Goal: Transaction & Acquisition: Purchase product/service

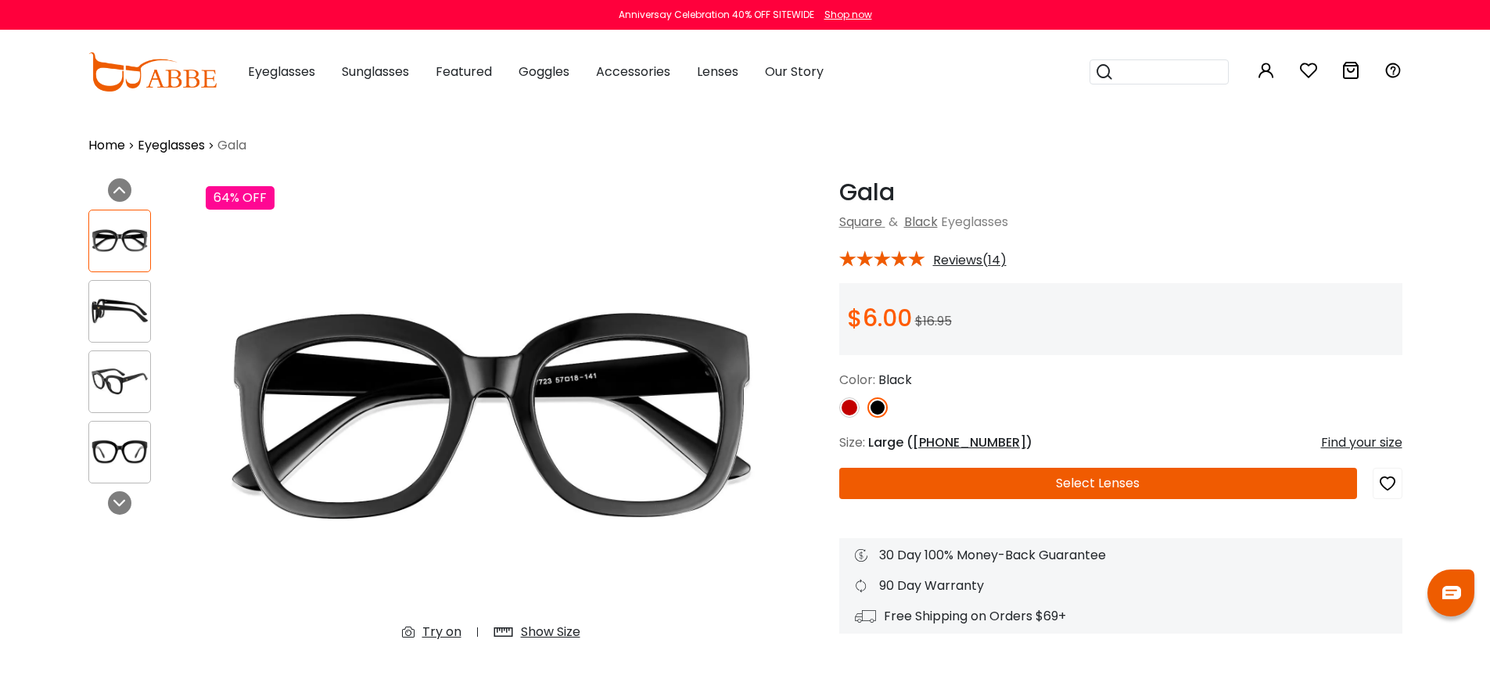
click at [186, 81] on img at bounding box center [152, 71] width 128 height 39
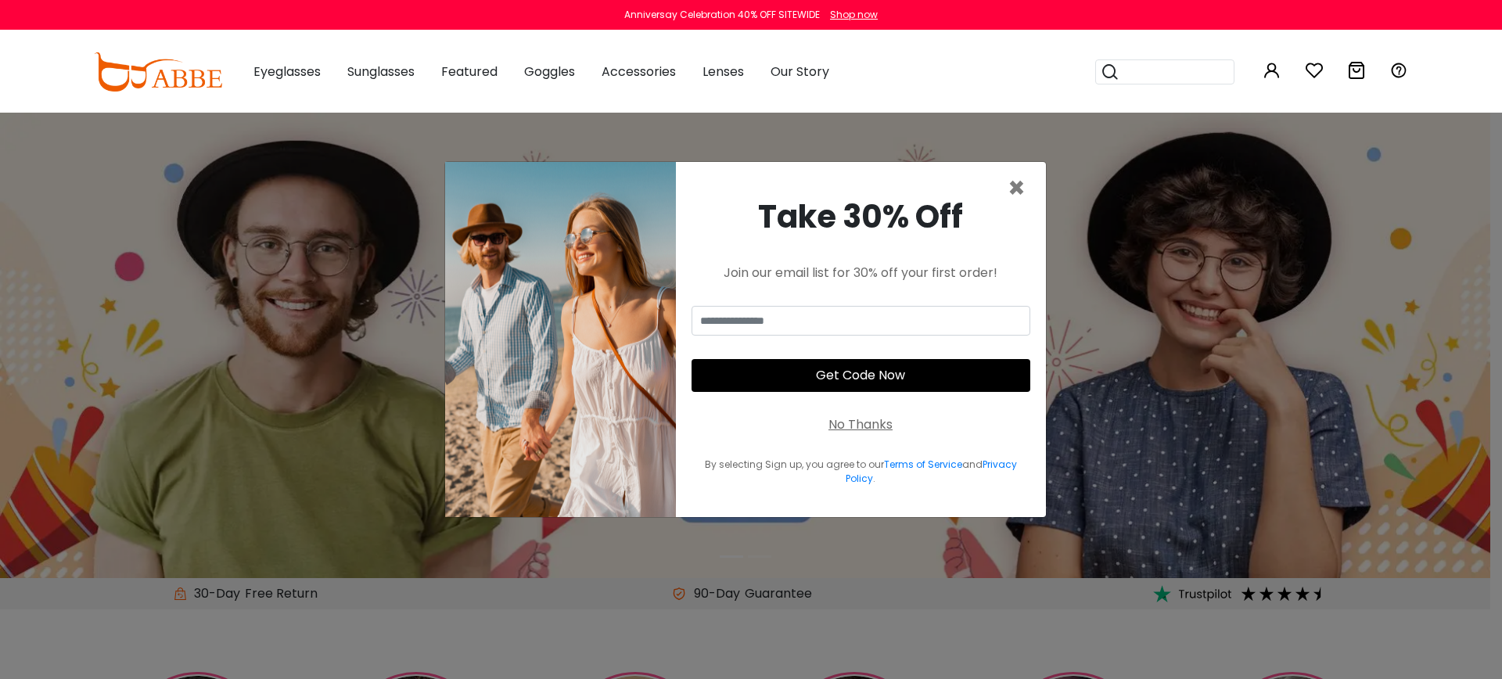
click at [869, 429] on div "No Thanks" at bounding box center [861, 424] width 64 height 19
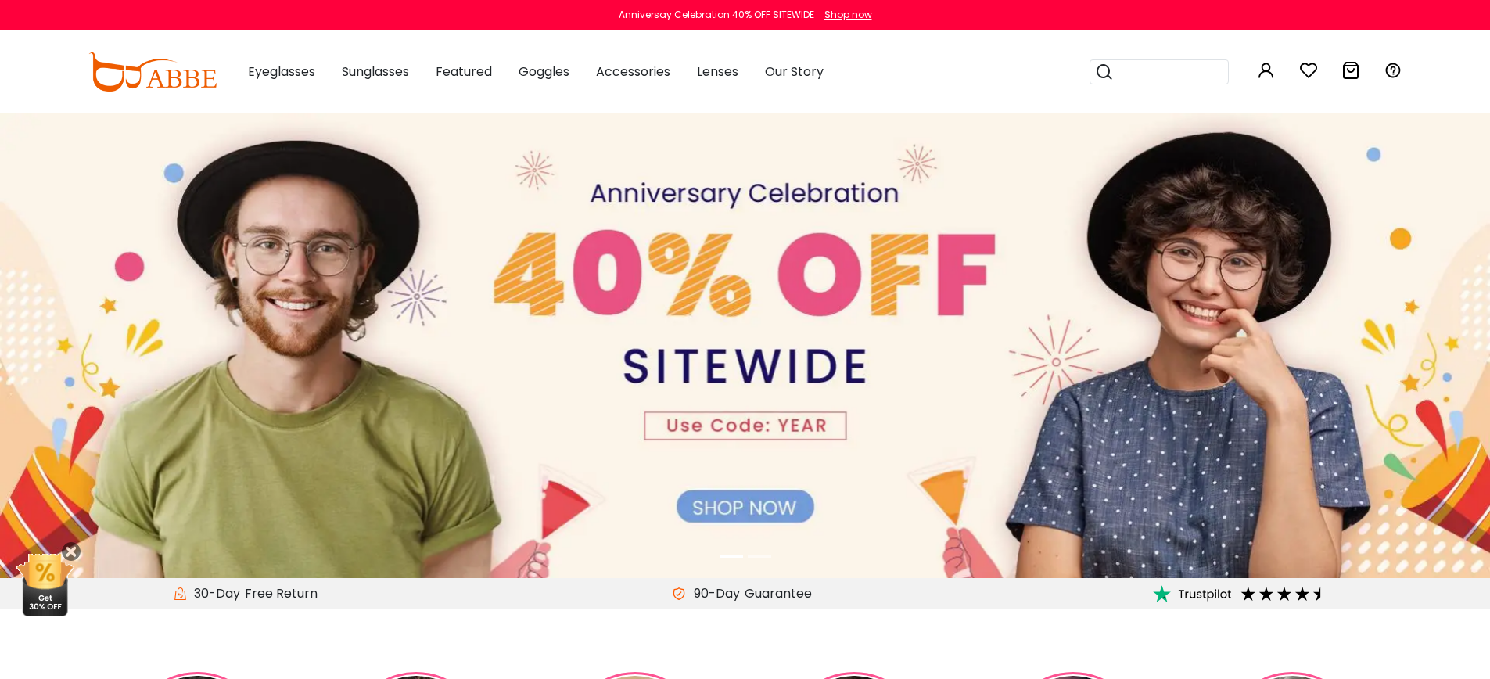
click at [599, 405] on img at bounding box center [745, 346] width 1490 height 466
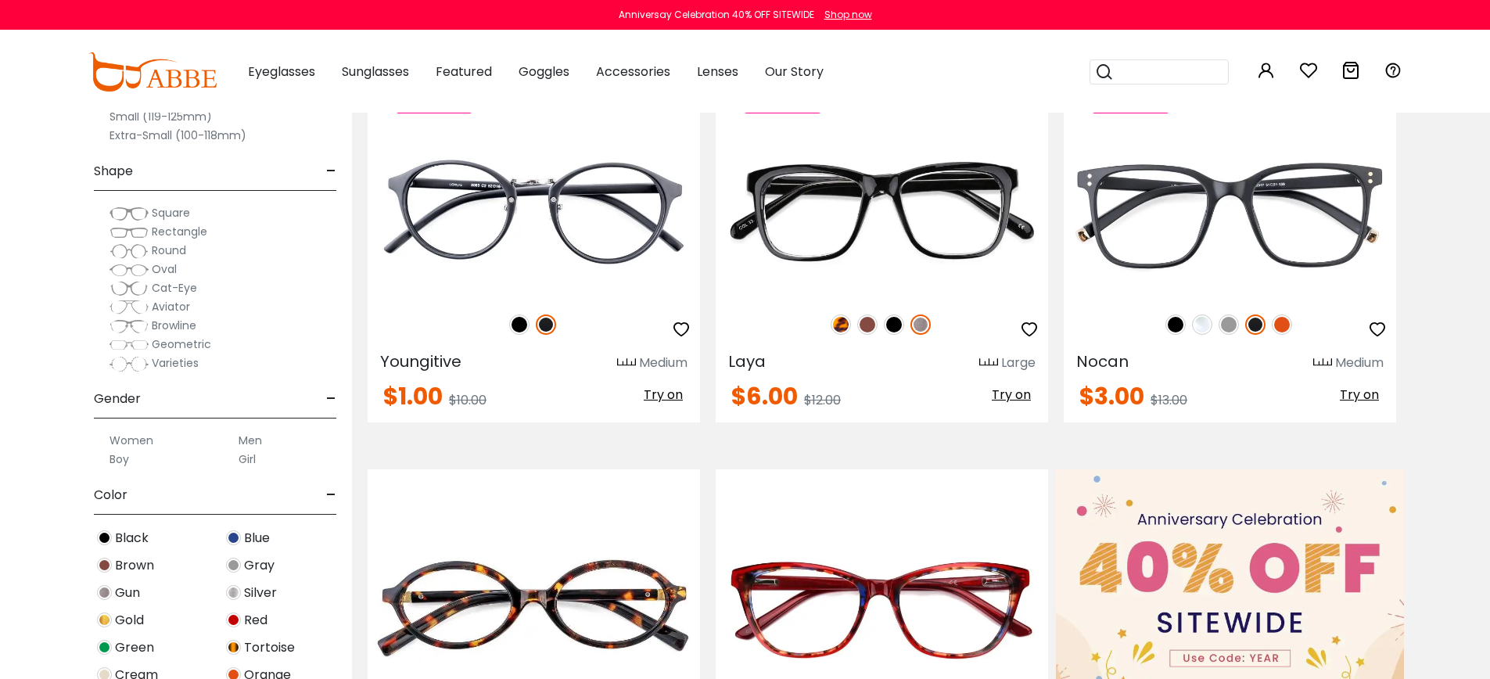
scroll to position [610, 0]
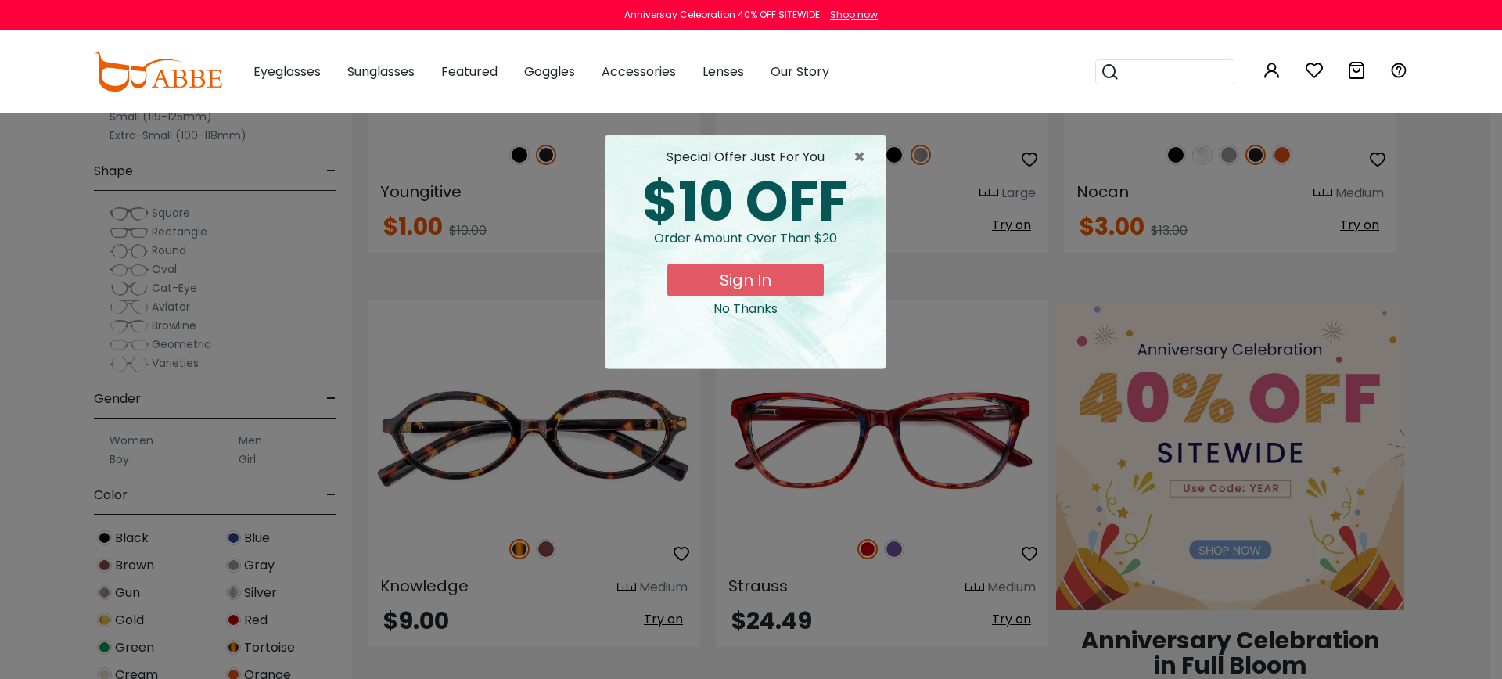
click at [751, 310] on div "No Thanks" at bounding box center [745, 309] width 255 height 19
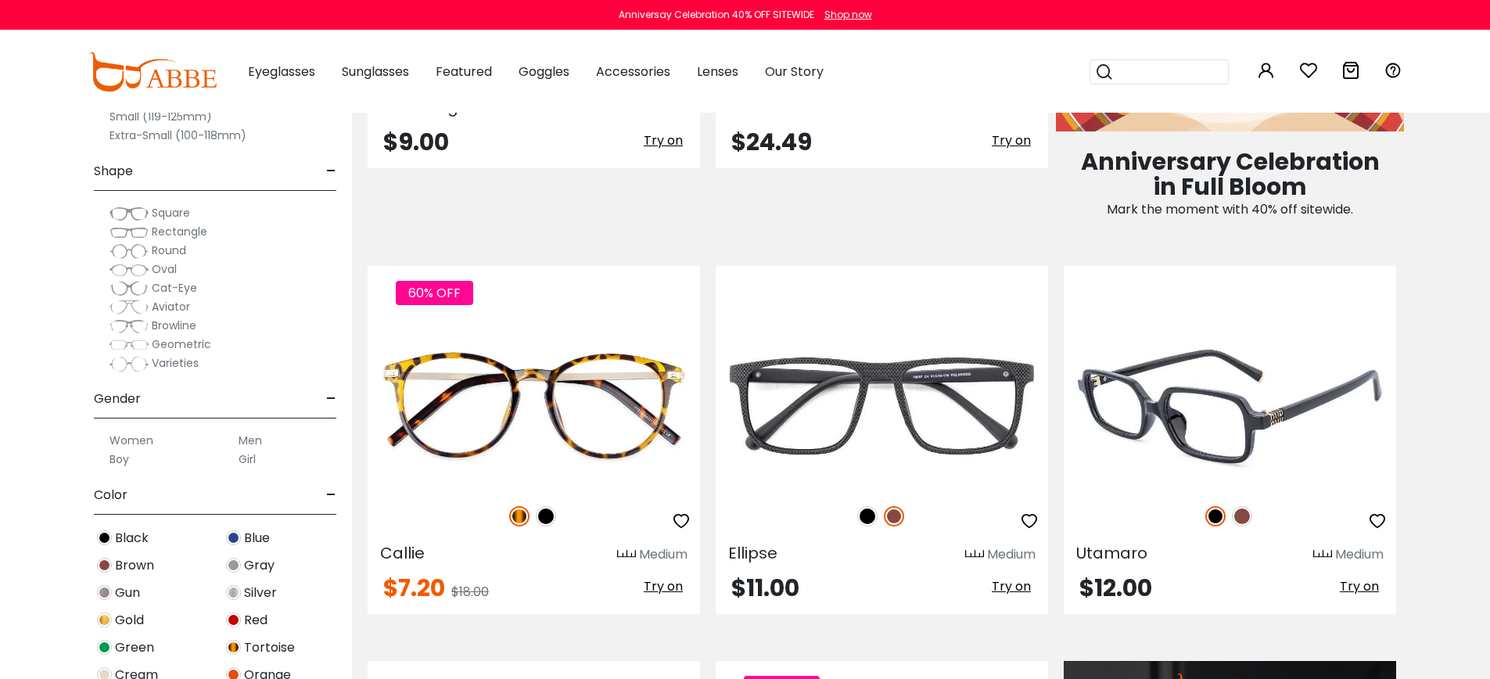
scroll to position [1105, 0]
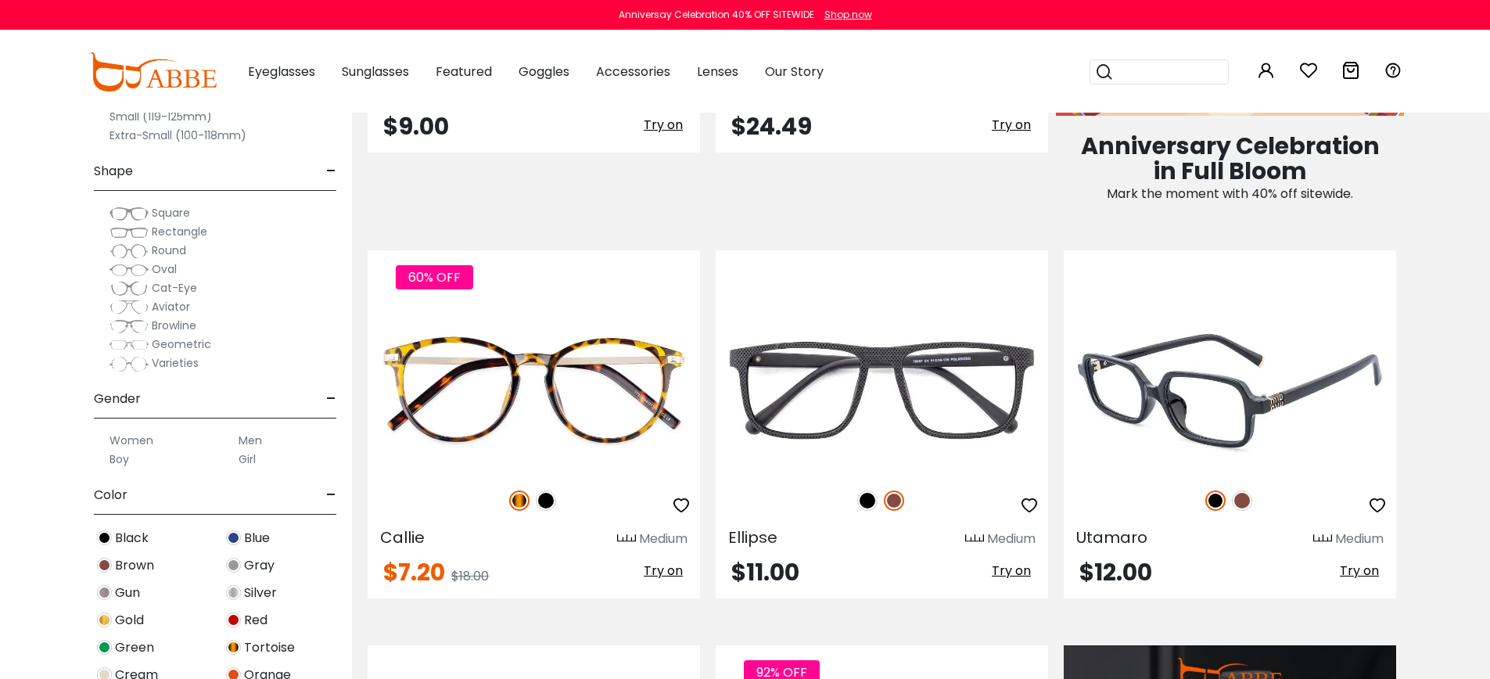
click at [1325, 383] on img at bounding box center [1230, 390] width 333 height 167
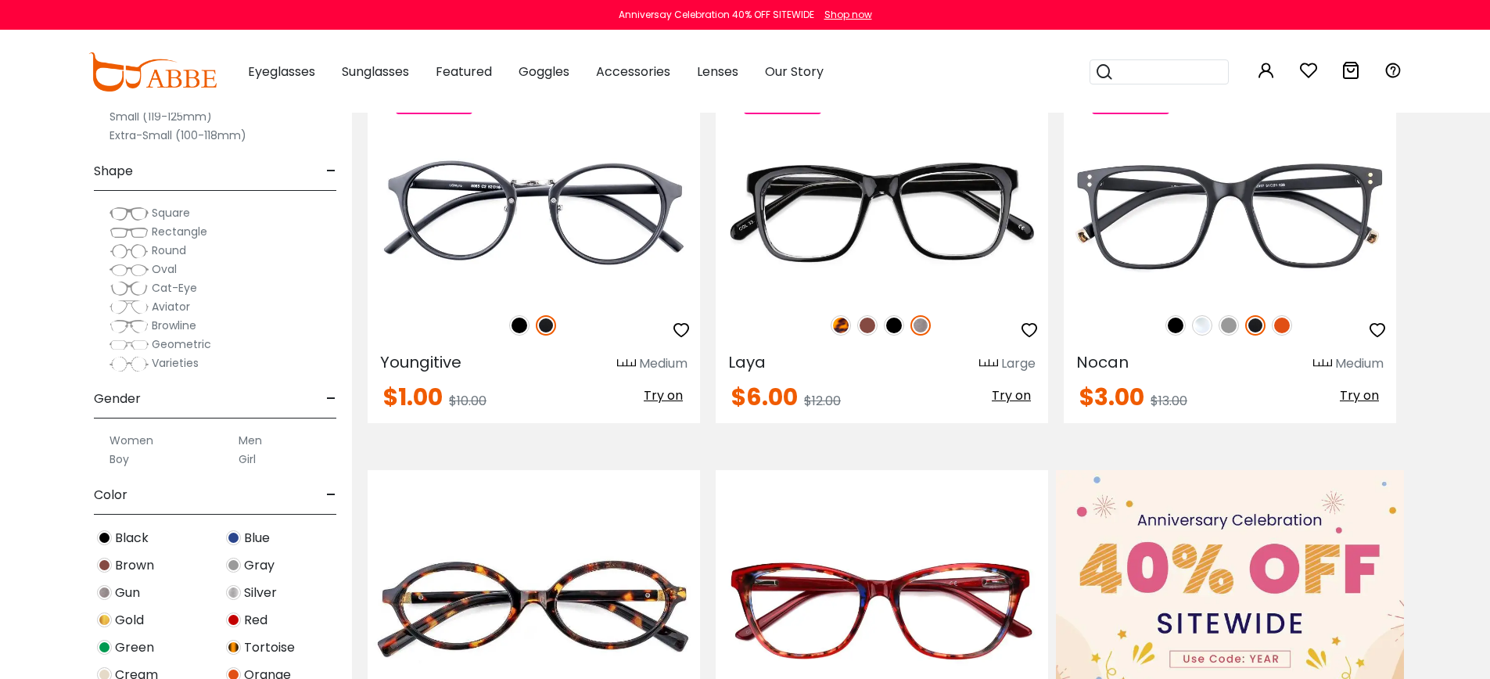
scroll to position [437, 0]
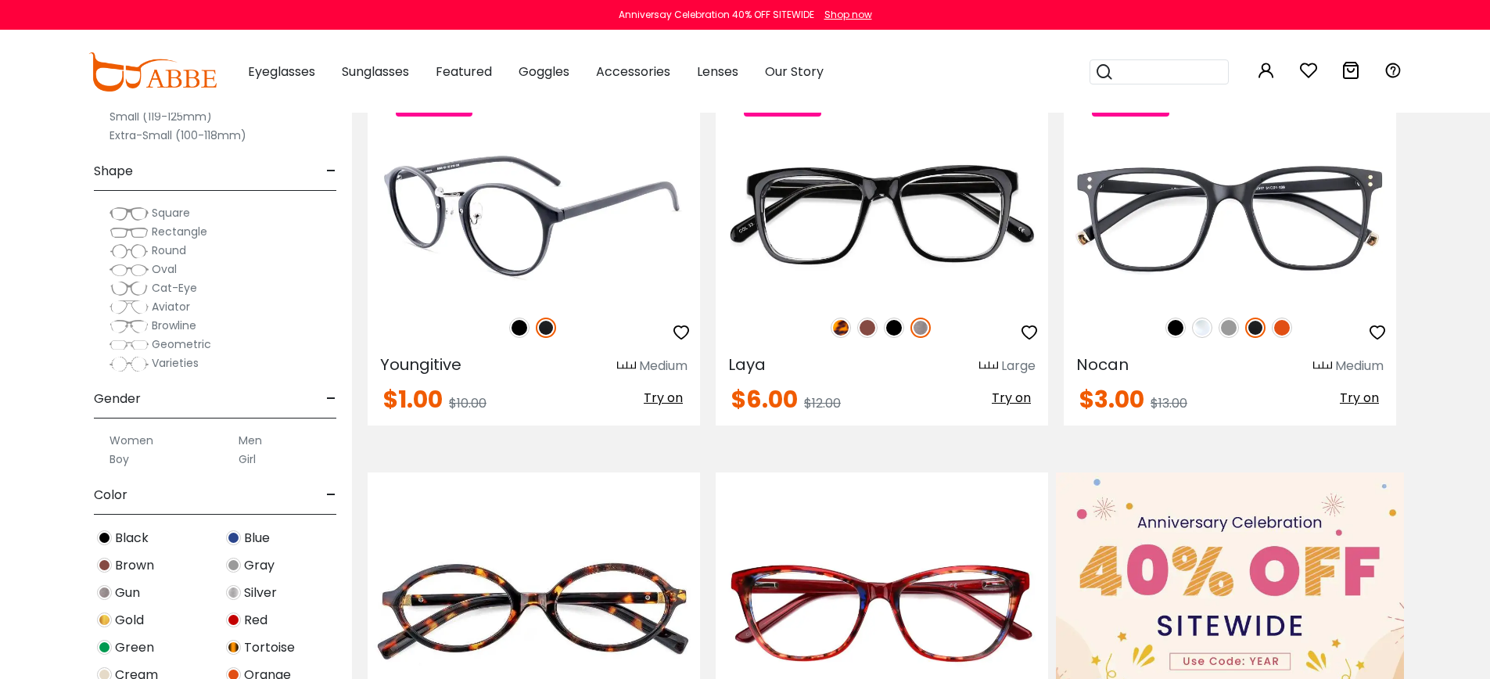
click at [573, 230] on img at bounding box center [534, 217] width 333 height 167
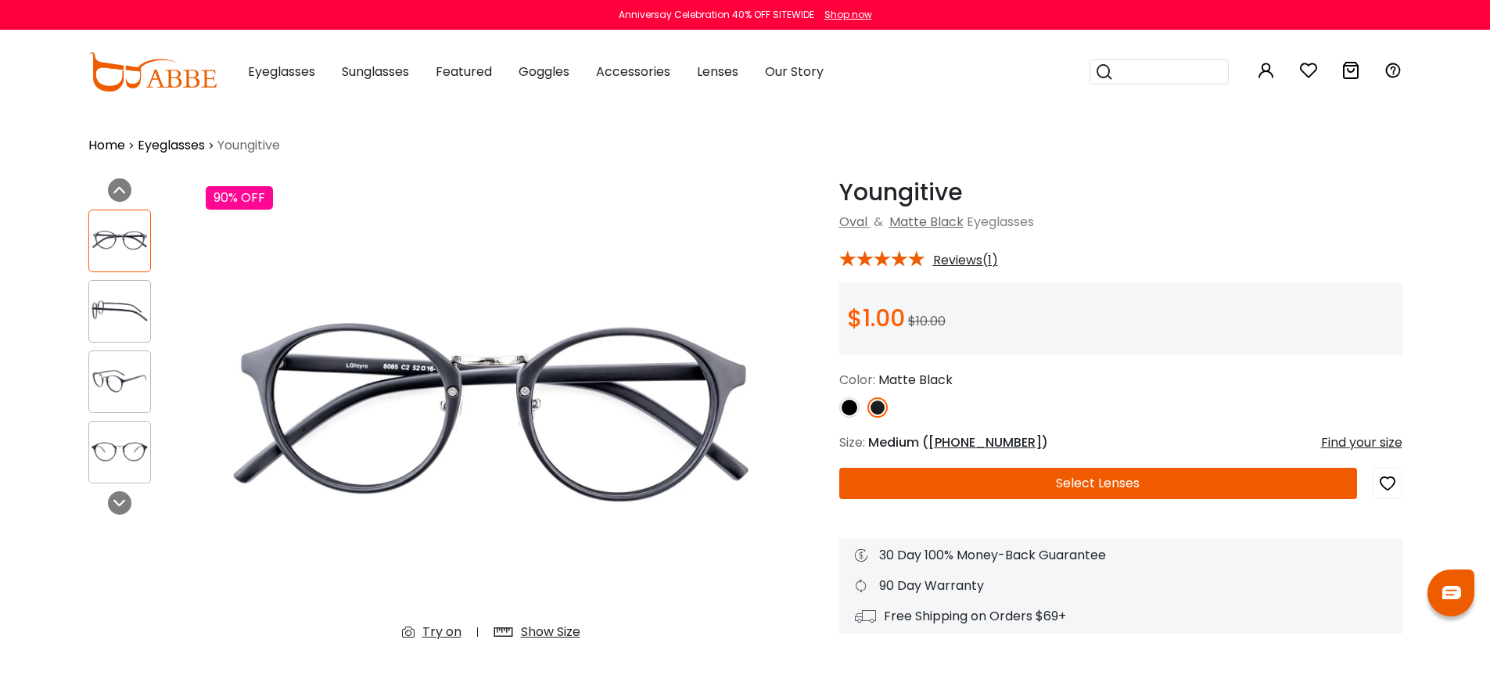
click at [847, 405] on img at bounding box center [850, 407] width 20 height 20
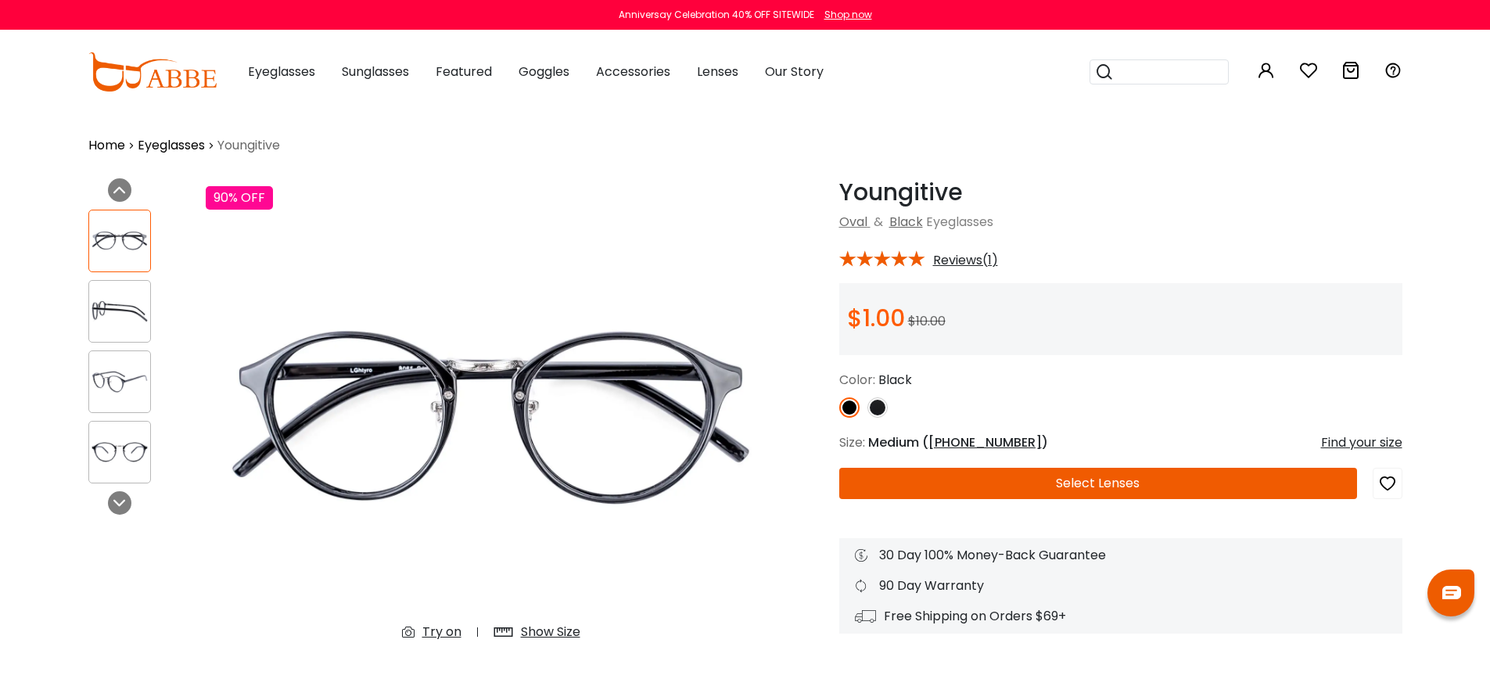
click at [1073, 477] on button "Select Lenses" at bounding box center [1099, 483] width 518 height 31
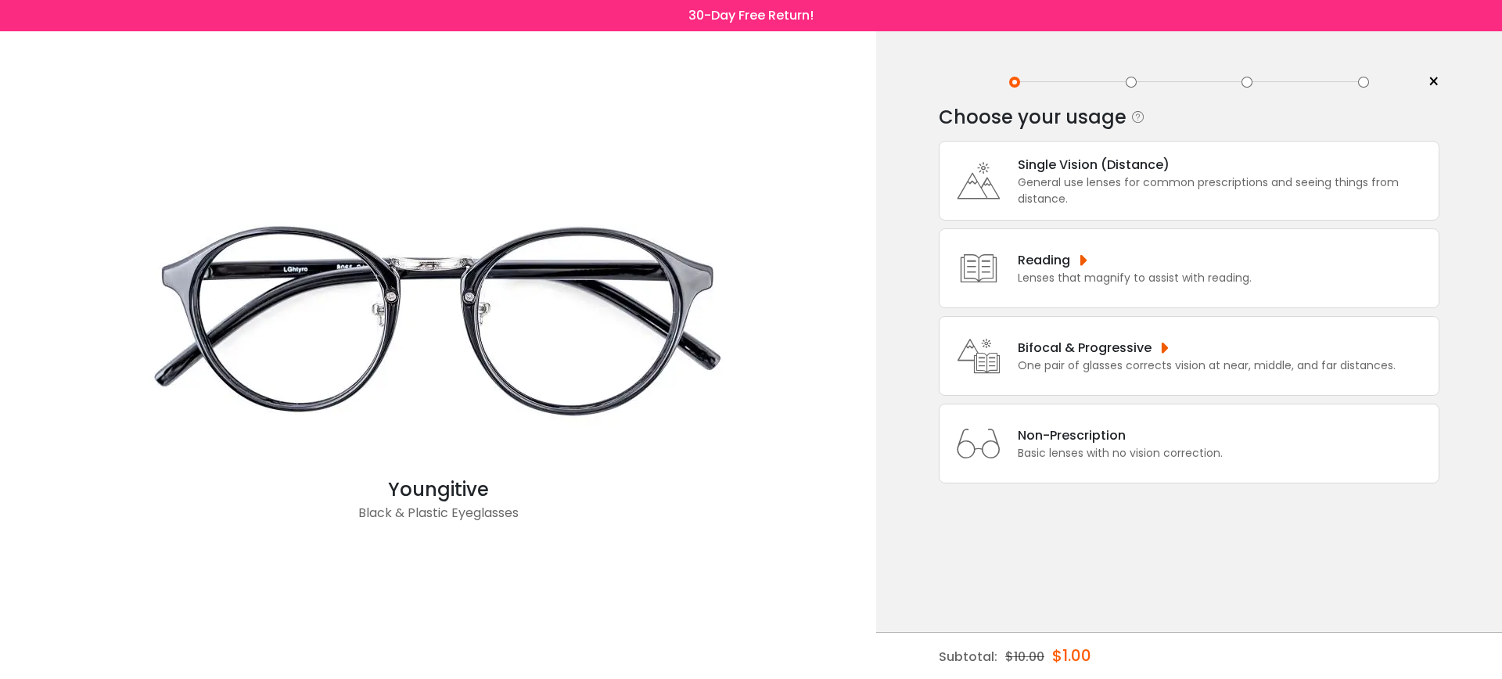
click at [1125, 172] on div "Single Vision (Distance)" at bounding box center [1224, 165] width 413 height 20
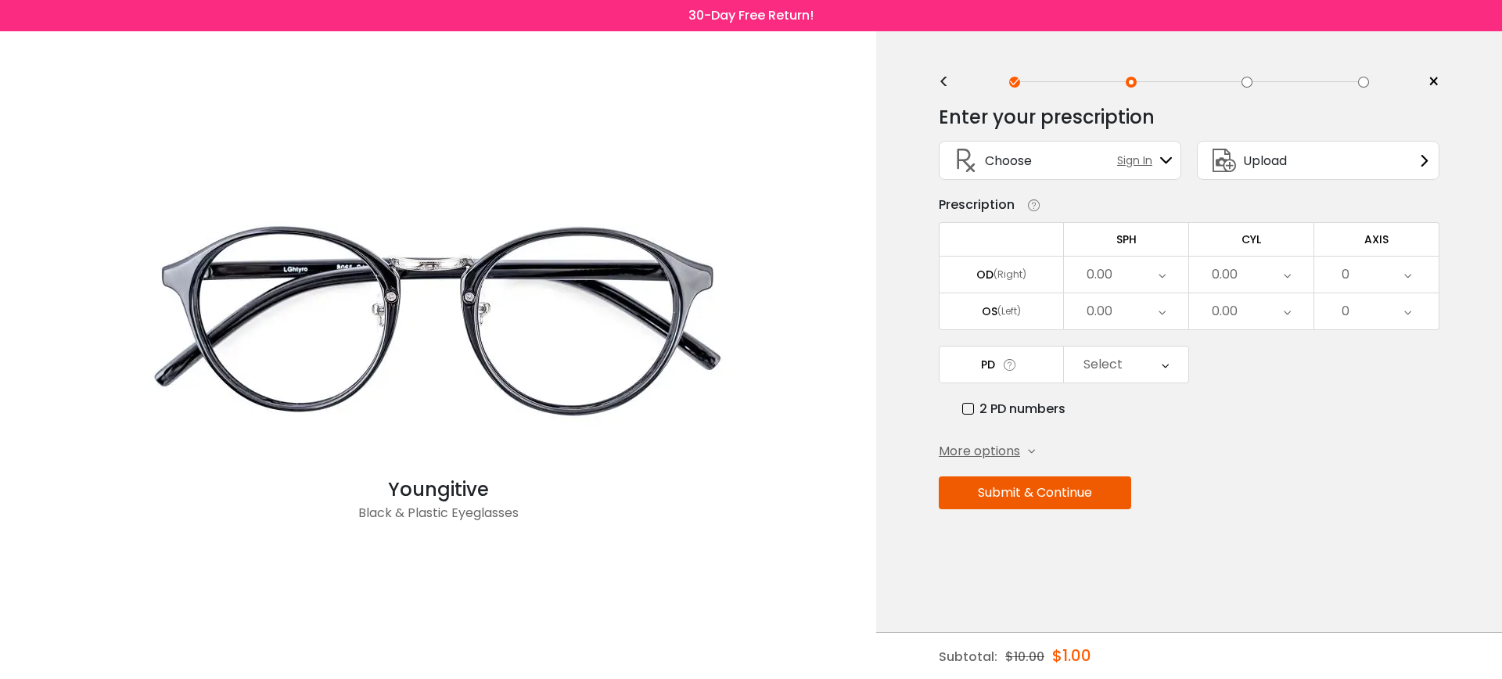
click at [1130, 280] on div "0.00" at bounding box center [1126, 275] width 124 height 36
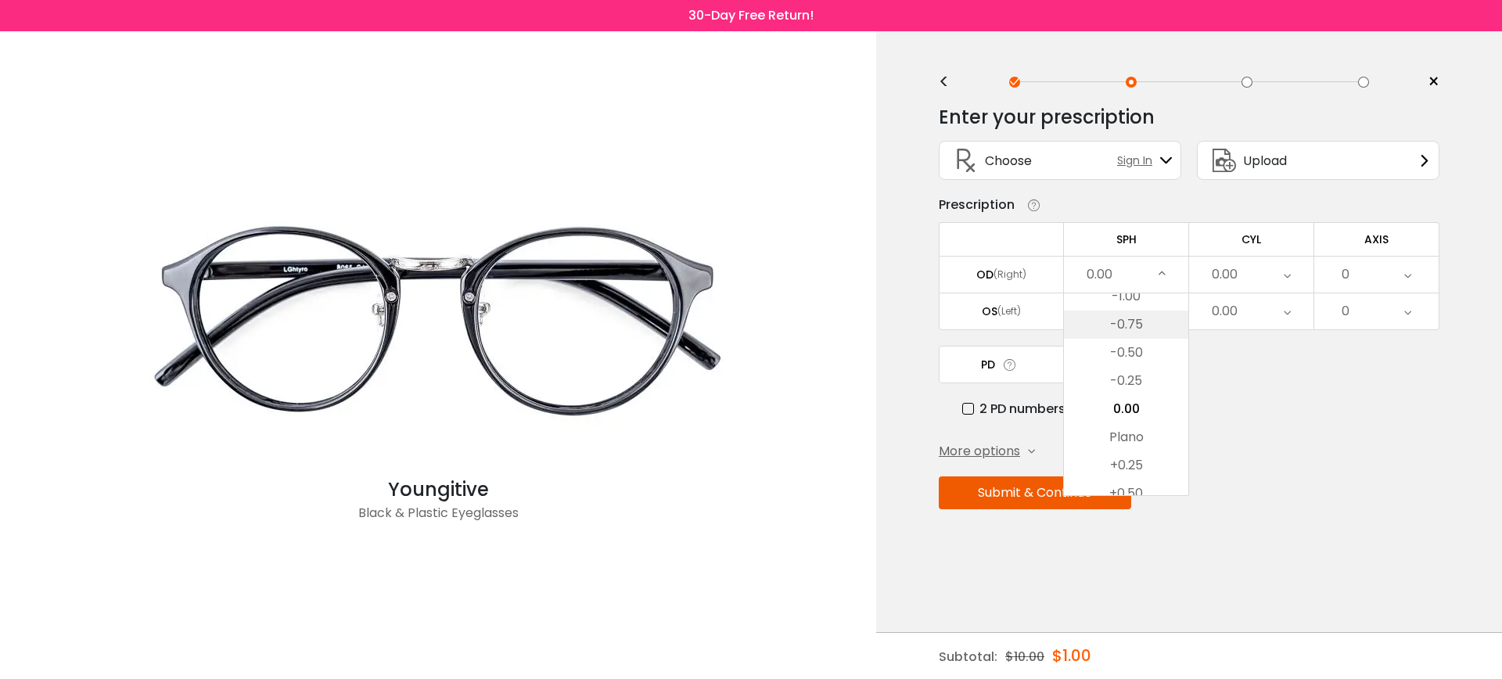
click at [1133, 328] on li "-0.75" at bounding box center [1126, 325] width 124 height 28
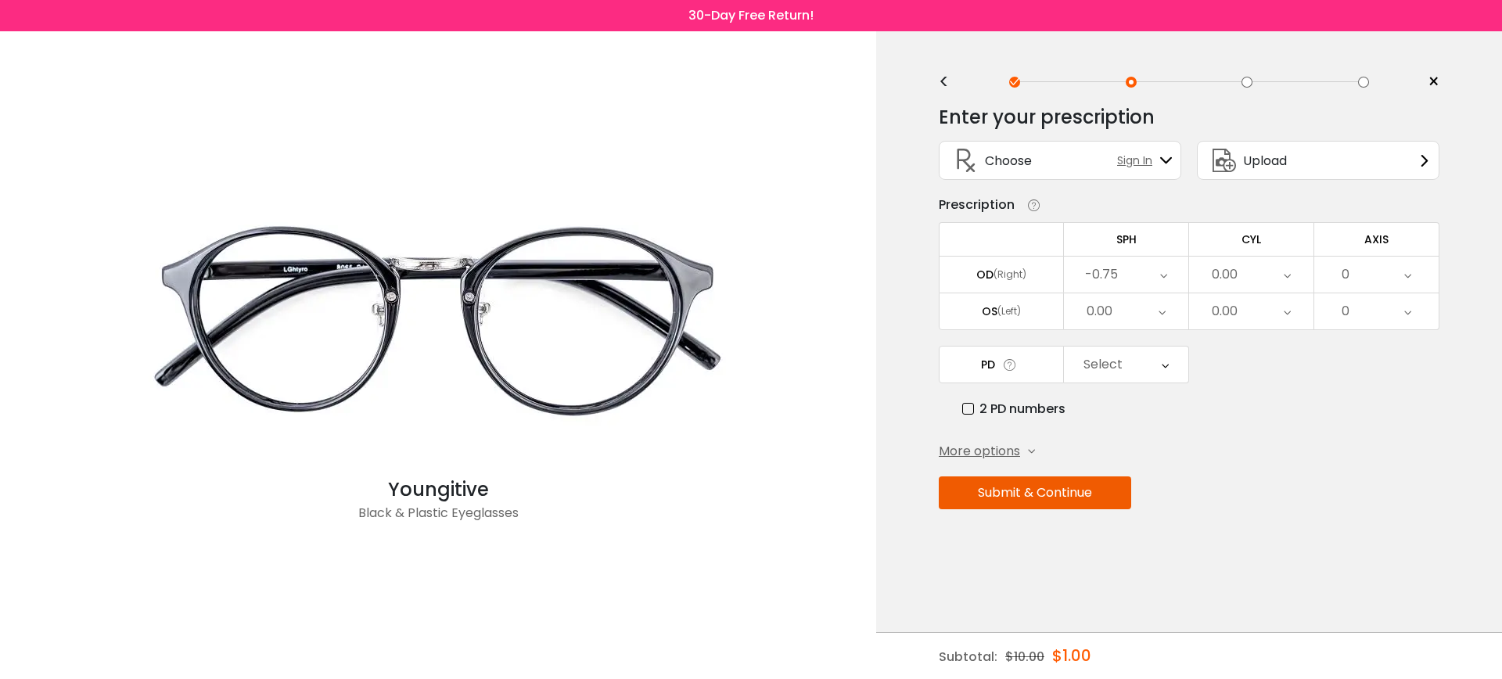
click at [1106, 372] on div "Select" at bounding box center [1103, 364] width 39 height 31
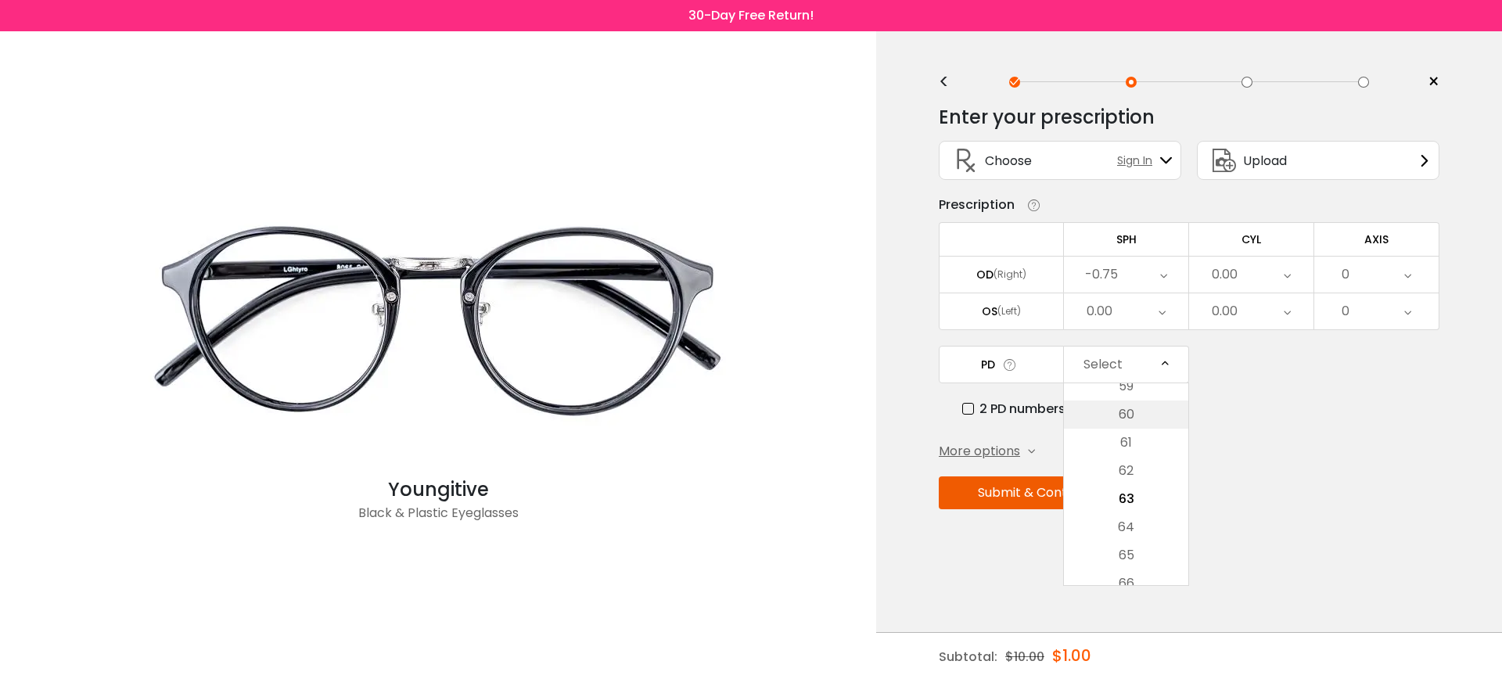
click at [1124, 422] on li "60" at bounding box center [1126, 415] width 124 height 28
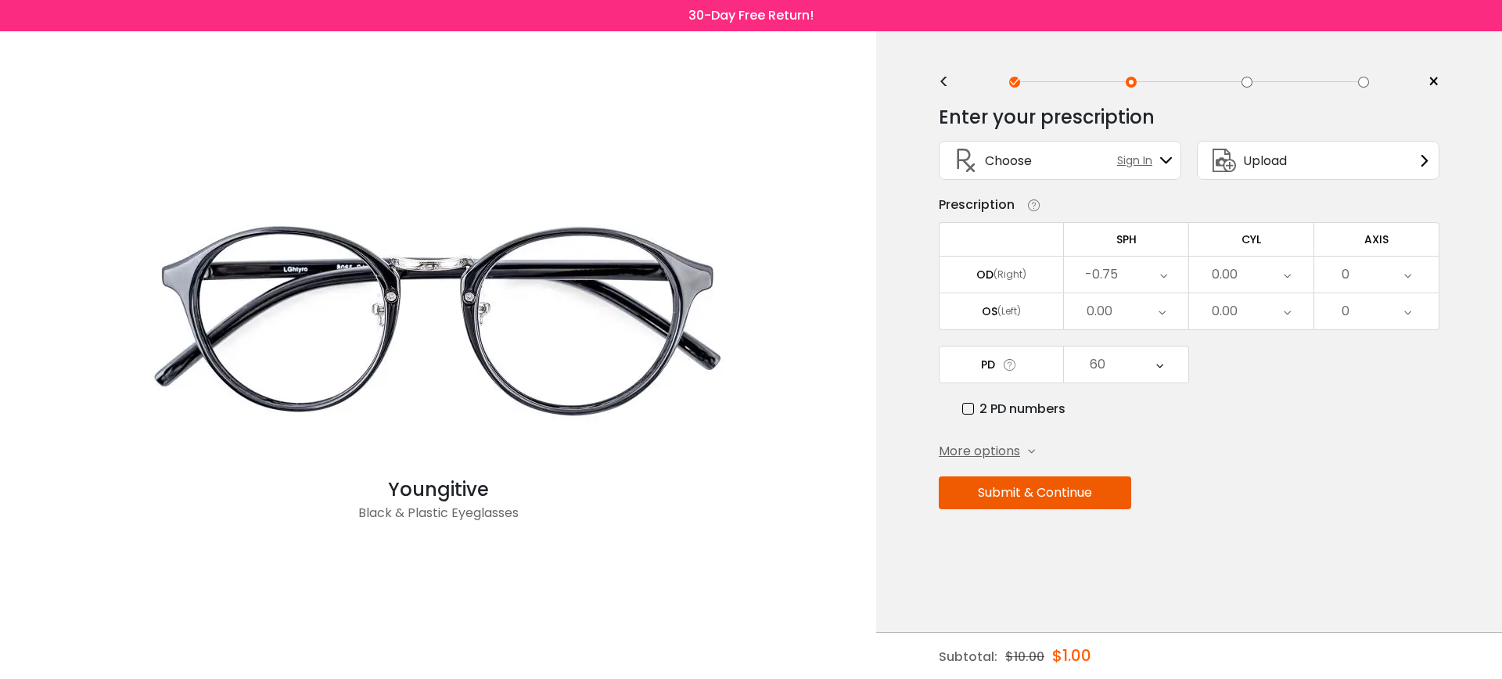
click at [1068, 504] on button "Submit & Continue" at bounding box center [1035, 492] width 192 height 33
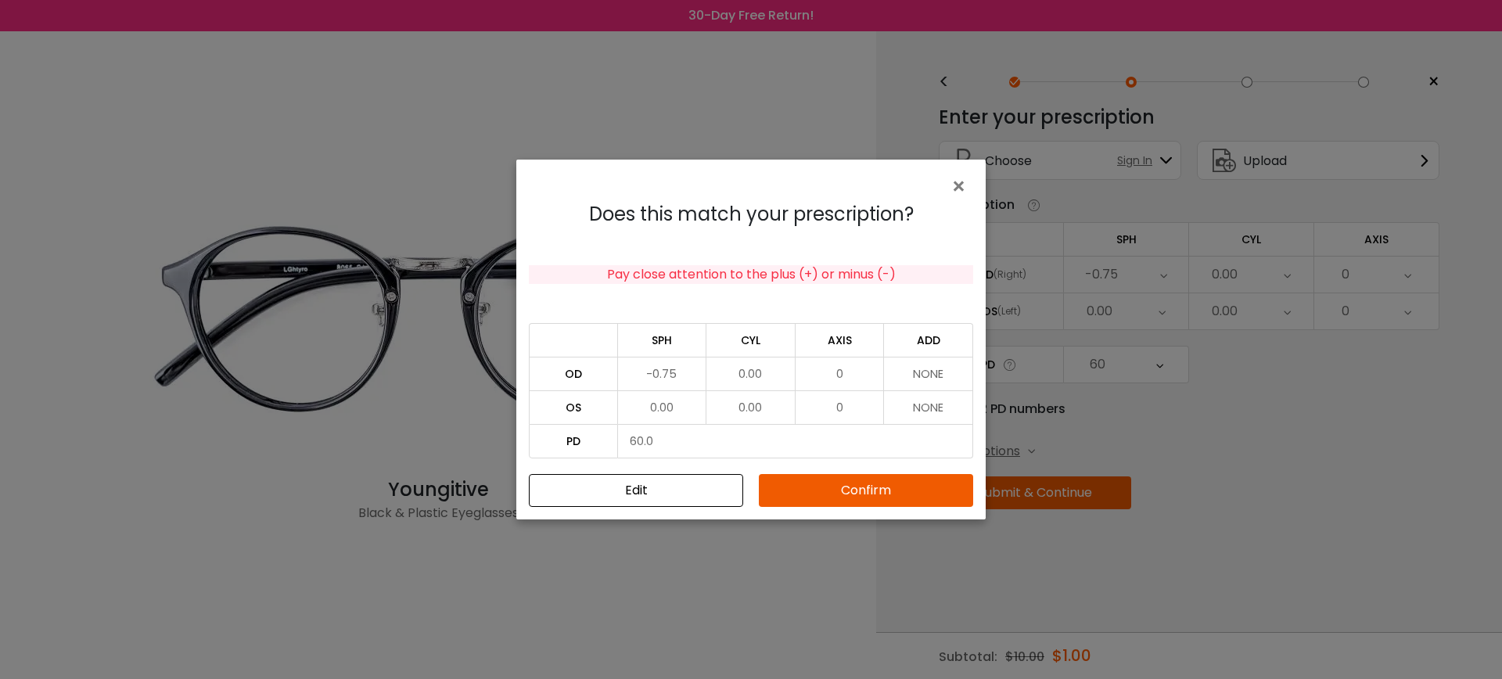
click at [883, 489] on button "Confirm" at bounding box center [866, 490] width 214 height 33
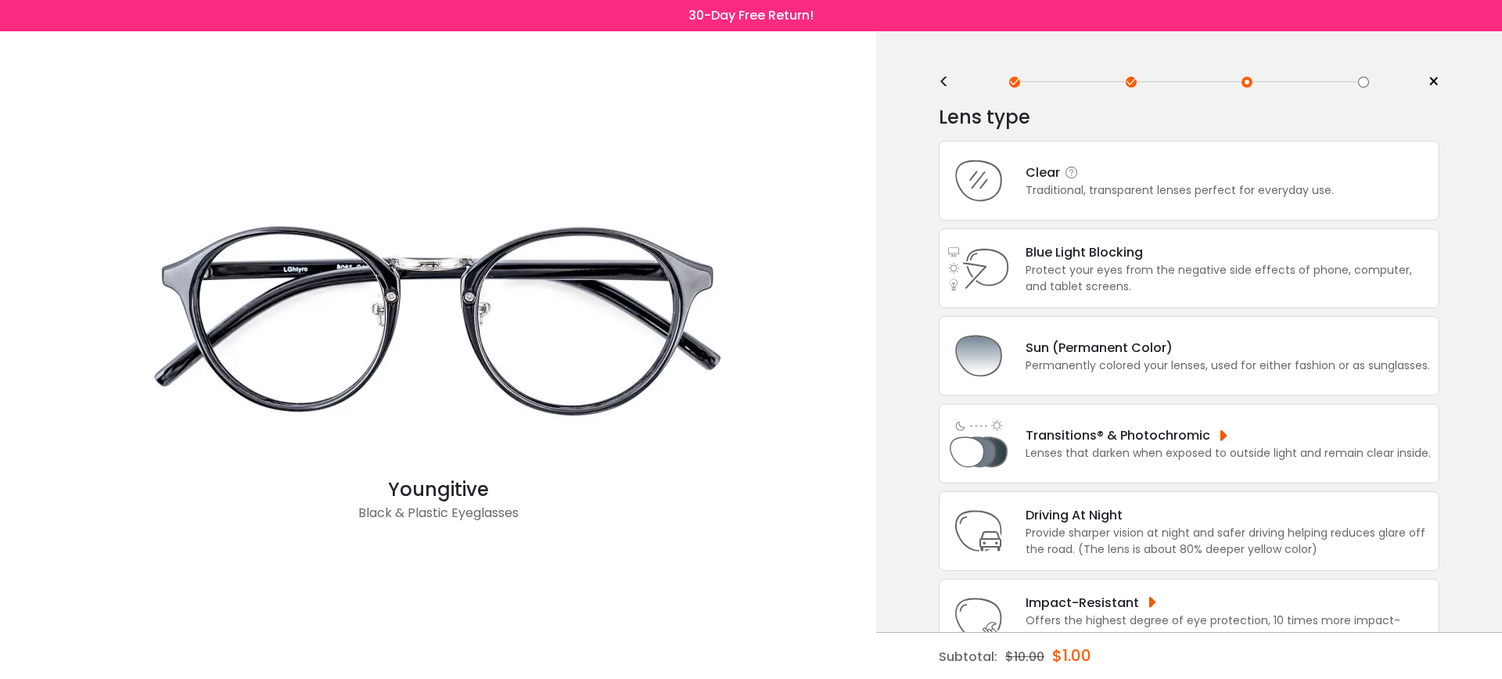
click at [1132, 210] on div "Clear Traditional, transparent lenses perfect for everyday use." at bounding box center [1189, 181] width 501 height 80
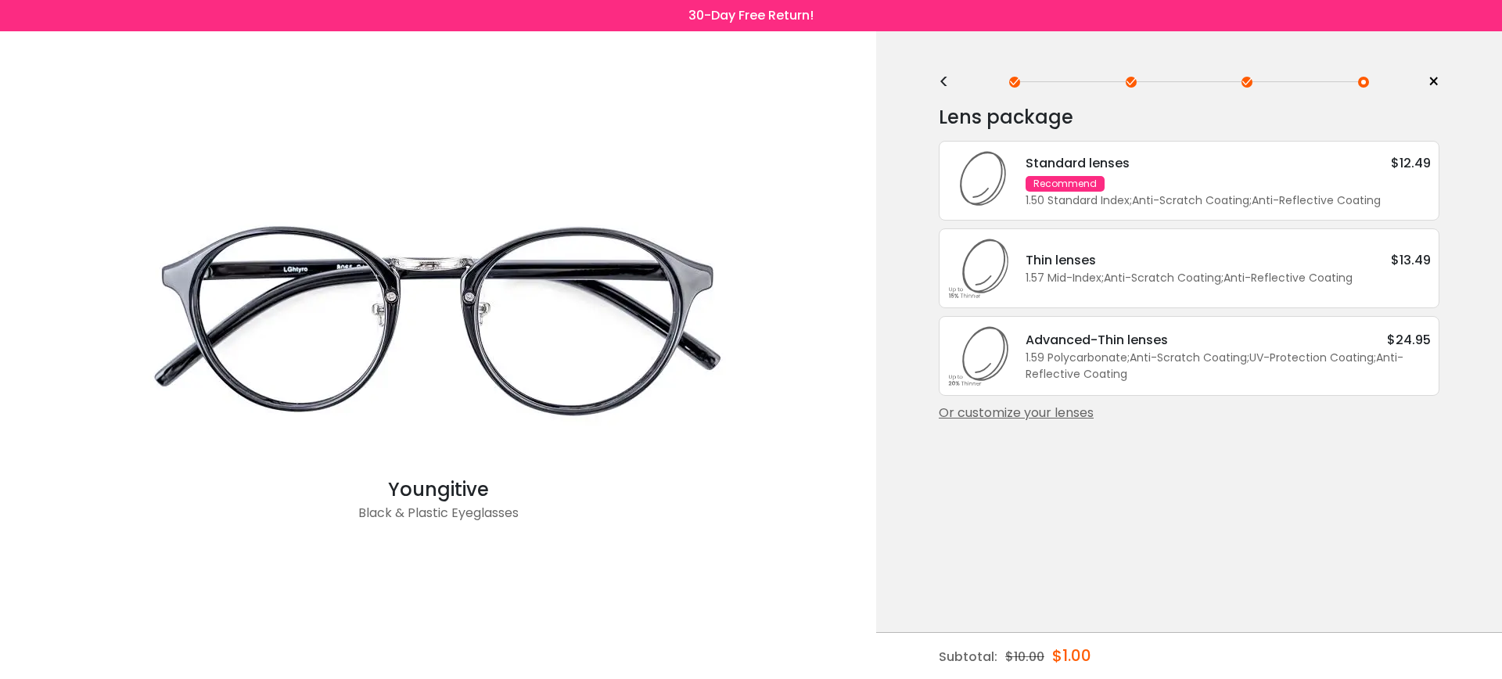
click at [1268, 185] on div "Standard lenses $12.49 Recommend 1.50 Standard Index ; Anti-Scratch Coating ; A…" at bounding box center [1220, 181] width 421 height 56
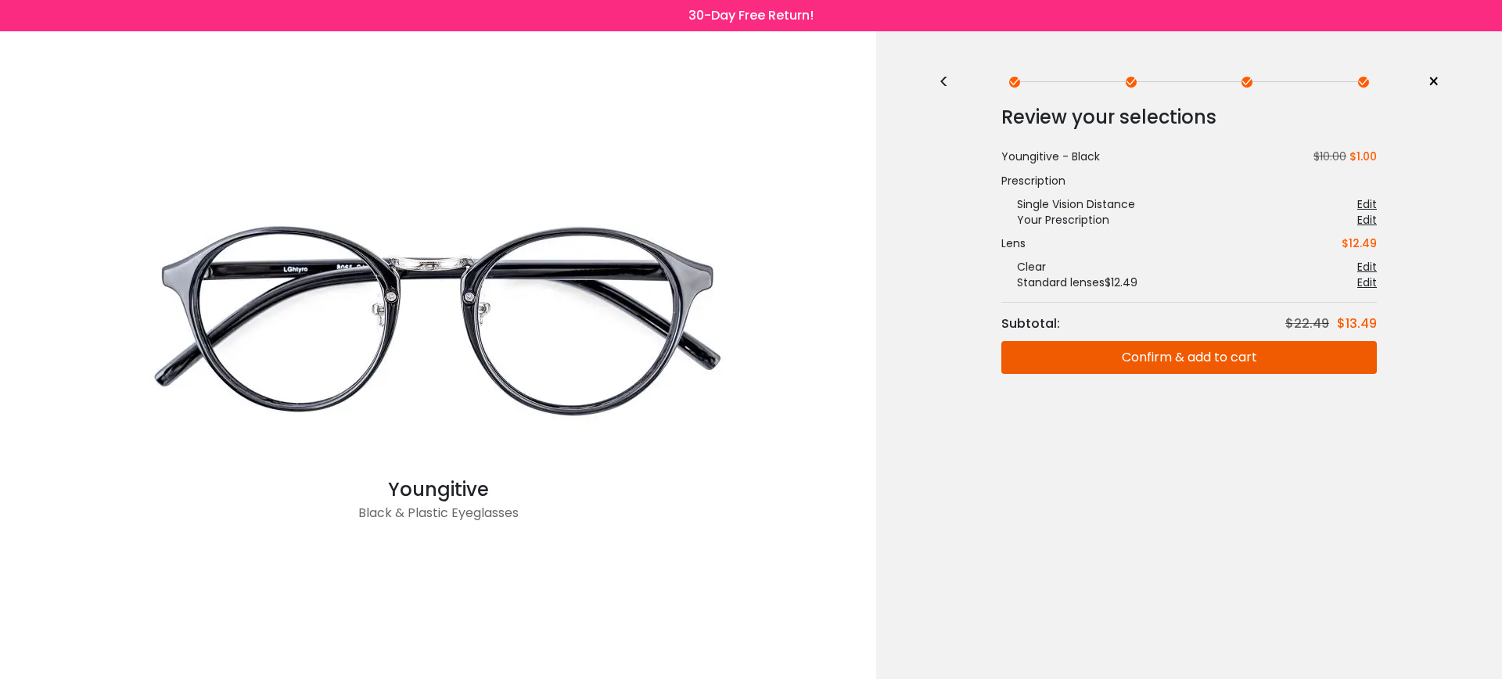
click at [1257, 357] on button "Confirm & add to cart" at bounding box center [1189, 357] width 376 height 33
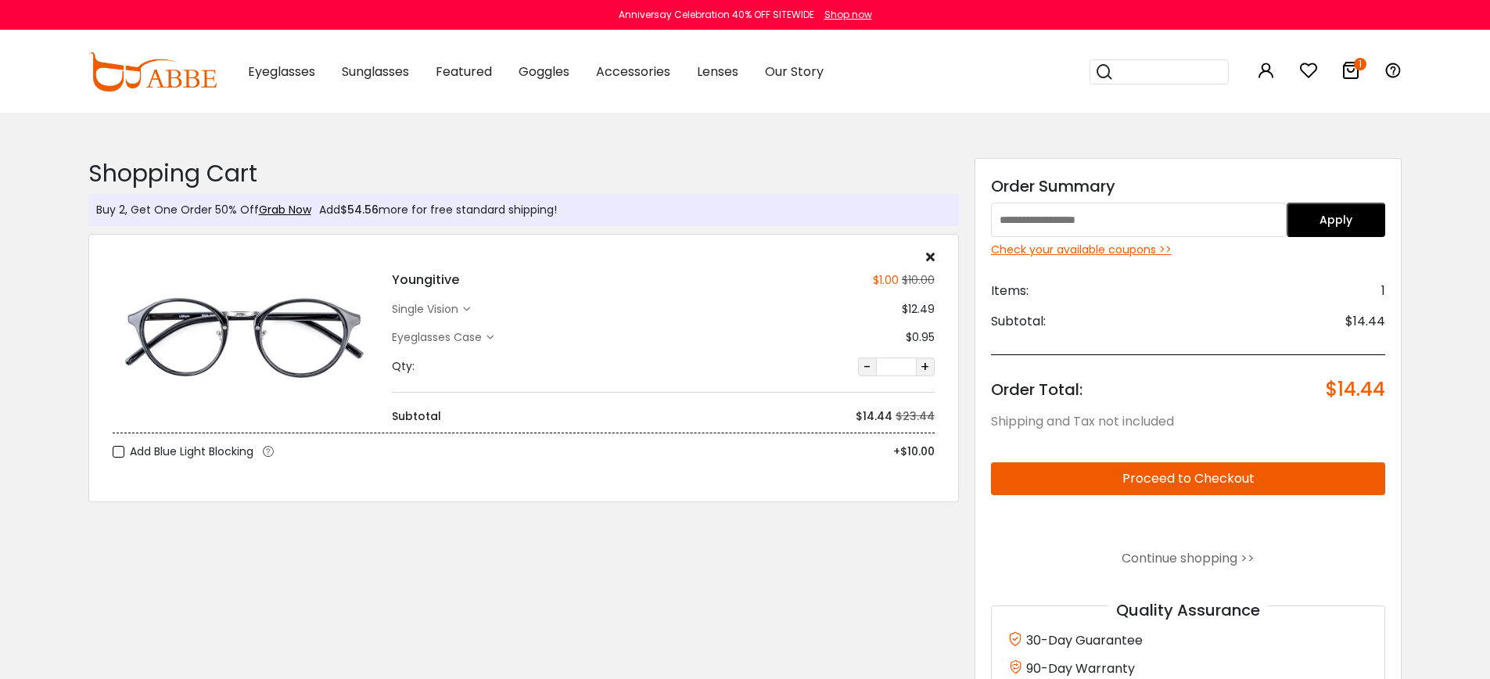
drag, startPoint x: 376, startPoint y: 209, endPoint x: 581, endPoint y: 206, distance: 205.0
click at [581, 206] on div "Buy 2, Get One Order 50% Off Grab Now Add $54.56 more for free standard shippin…" at bounding box center [523, 210] width 871 height 32
click at [1132, 248] on div "Check your available coupons >>" at bounding box center [1188, 250] width 395 height 16
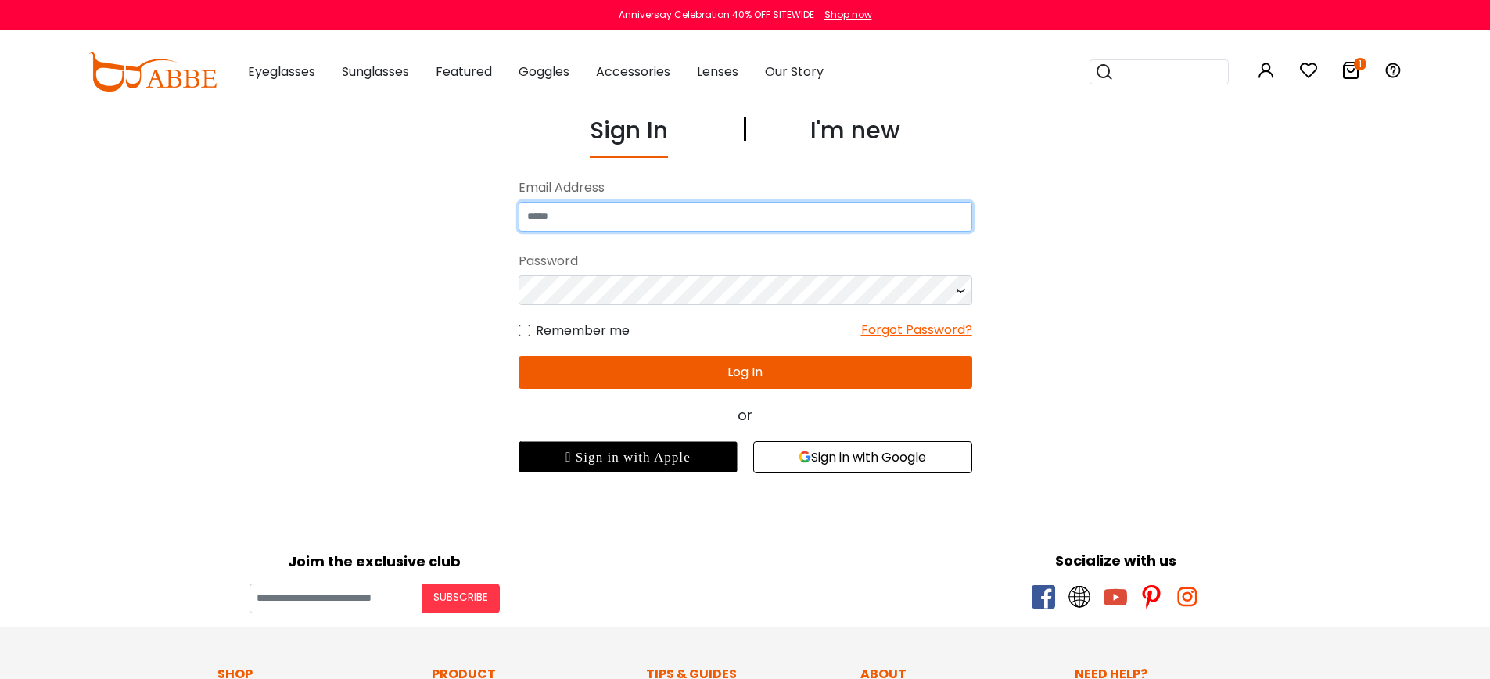
click at [730, 220] on input "email" at bounding box center [746, 217] width 454 height 30
type input "**********"
click at [961, 289] on icon at bounding box center [961, 290] width 16 height 30
click at [726, 376] on button "Log In" at bounding box center [746, 372] width 454 height 33
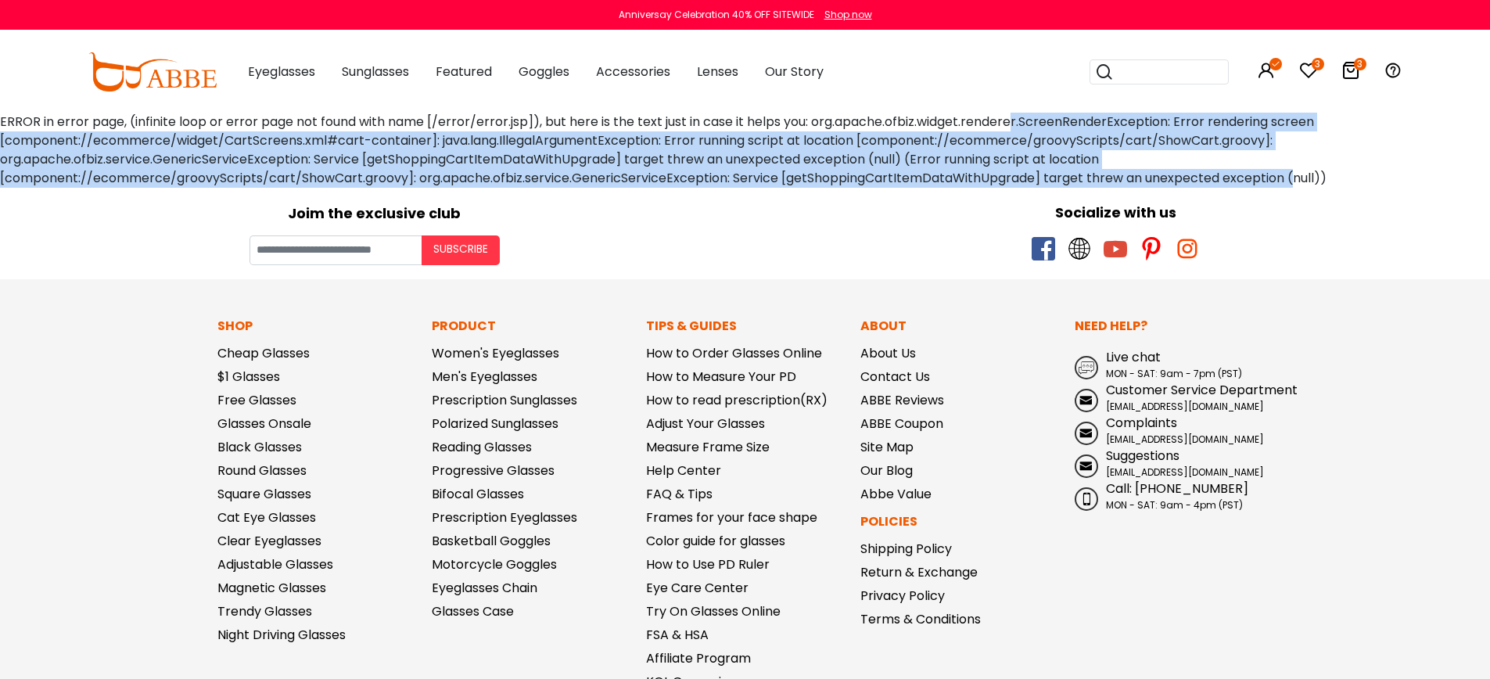
drag, startPoint x: 1003, startPoint y: 123, endPoint x: 1281, endPoint y: 176, distance: 282.8
click at [1281, 176] on div "ERROR in error page, (infinite loop or error page not found with name [/error/e…" at bounding box center [745, 150] width 1490 height 75
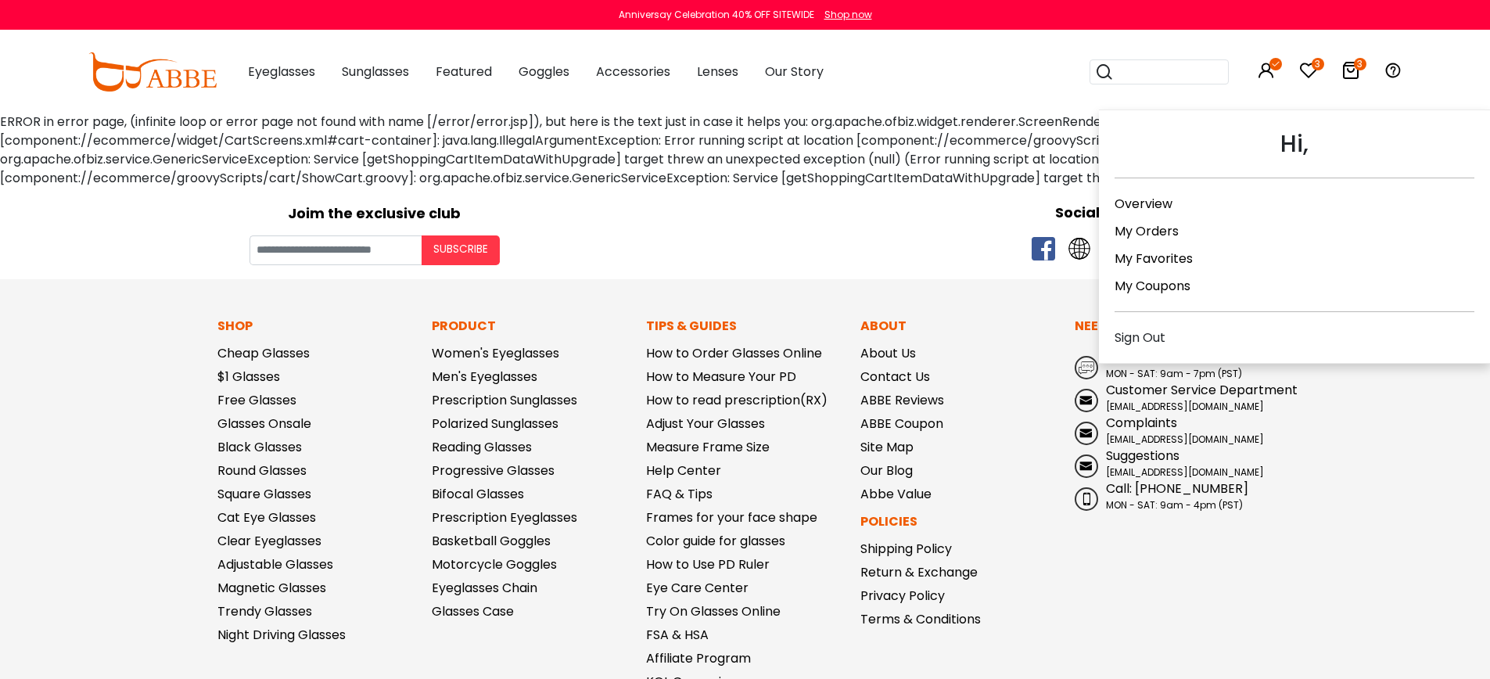
click at [1153, 230] on link "My Orders" at bounding box center [1147, 231] width 64 height 18
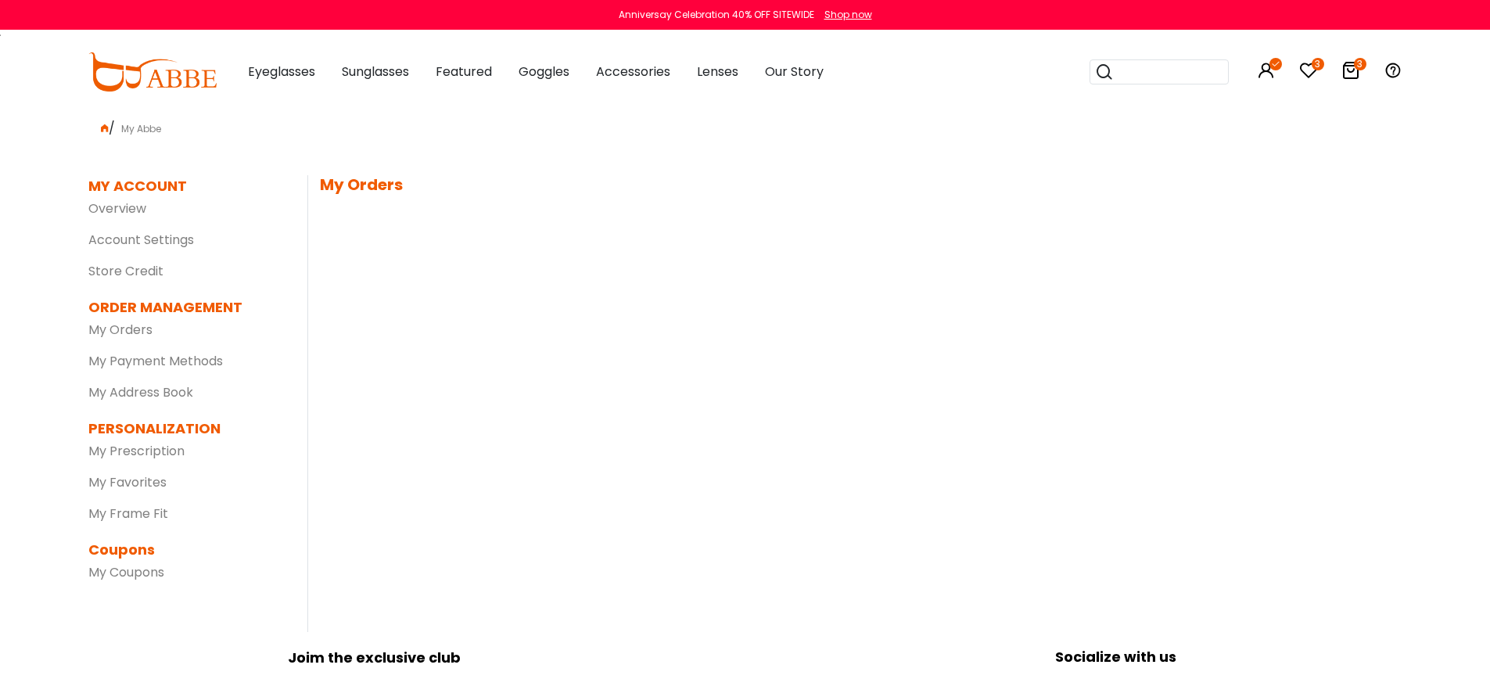
click at [1350, 73] on icon at bounding box center [1351, 70] width 19 height 19
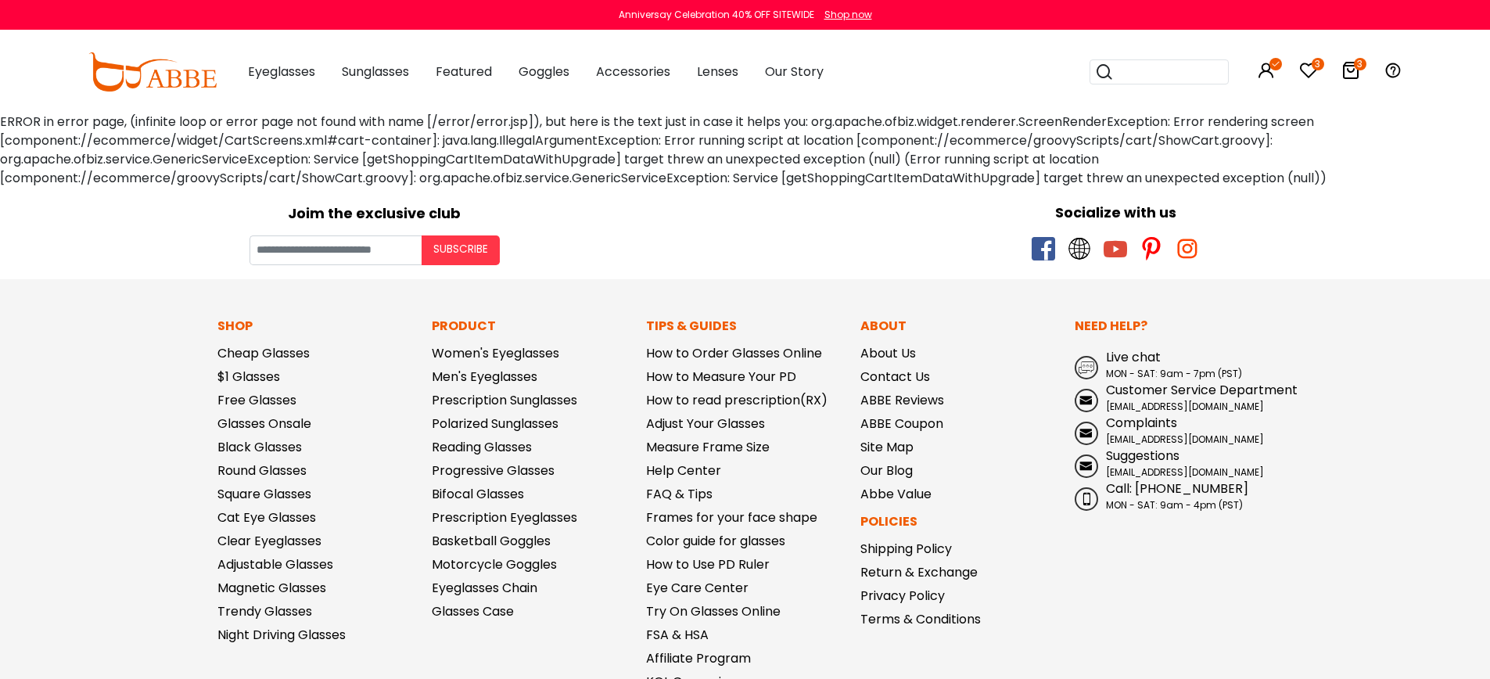
click at [1366, 275] on div "Joim the exclusive club Subscribe Socialize with us" at bounding box center [745, 234] width 1490 height 92
